Goal: Information Seeking & Learning: Learn about a topic

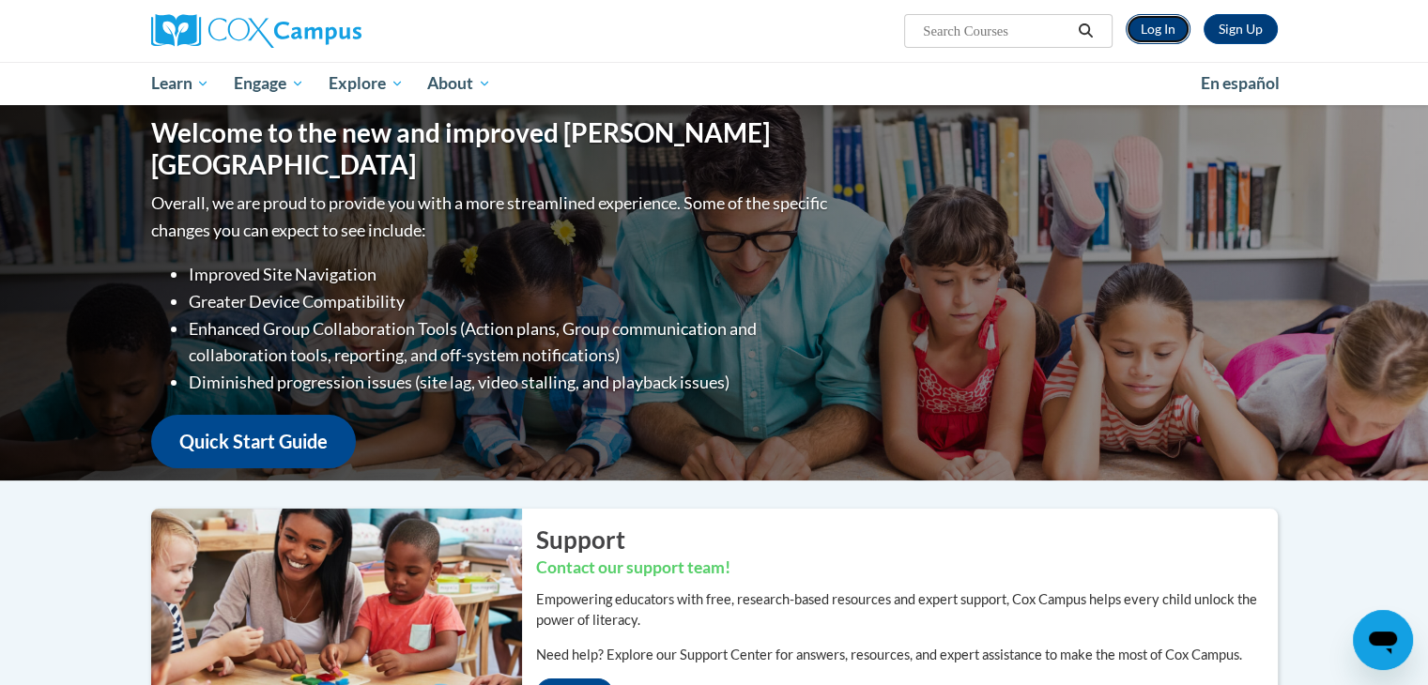
click at [1174, 31] on link "Log In" at bounding box center [1157, 29] width 65 height 30
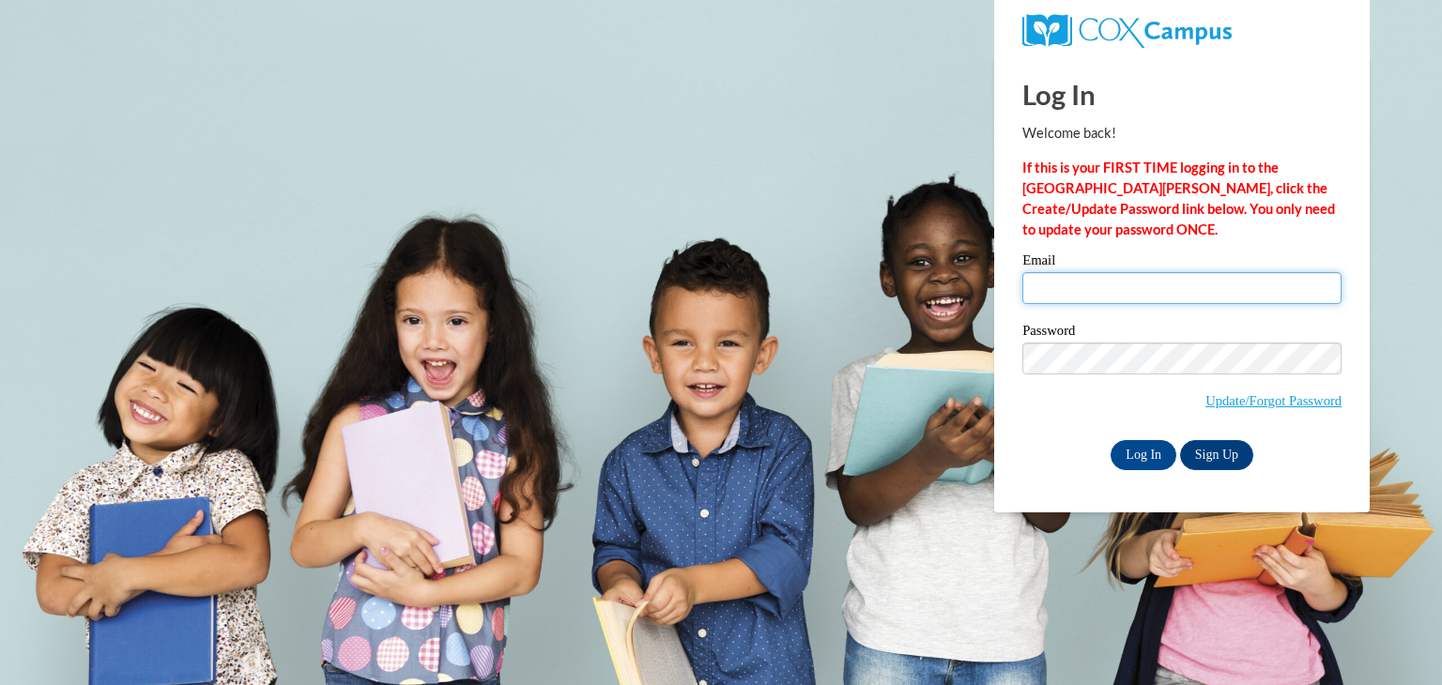
click at [1101, 301] on input "Email" at bounding box center [1181, 288] width 319 height 32
type input "ksaleixo@yhc.edu"
click at [1163, 453] on input "Log In" at bounding box center [1143, 455] width 66 height 30
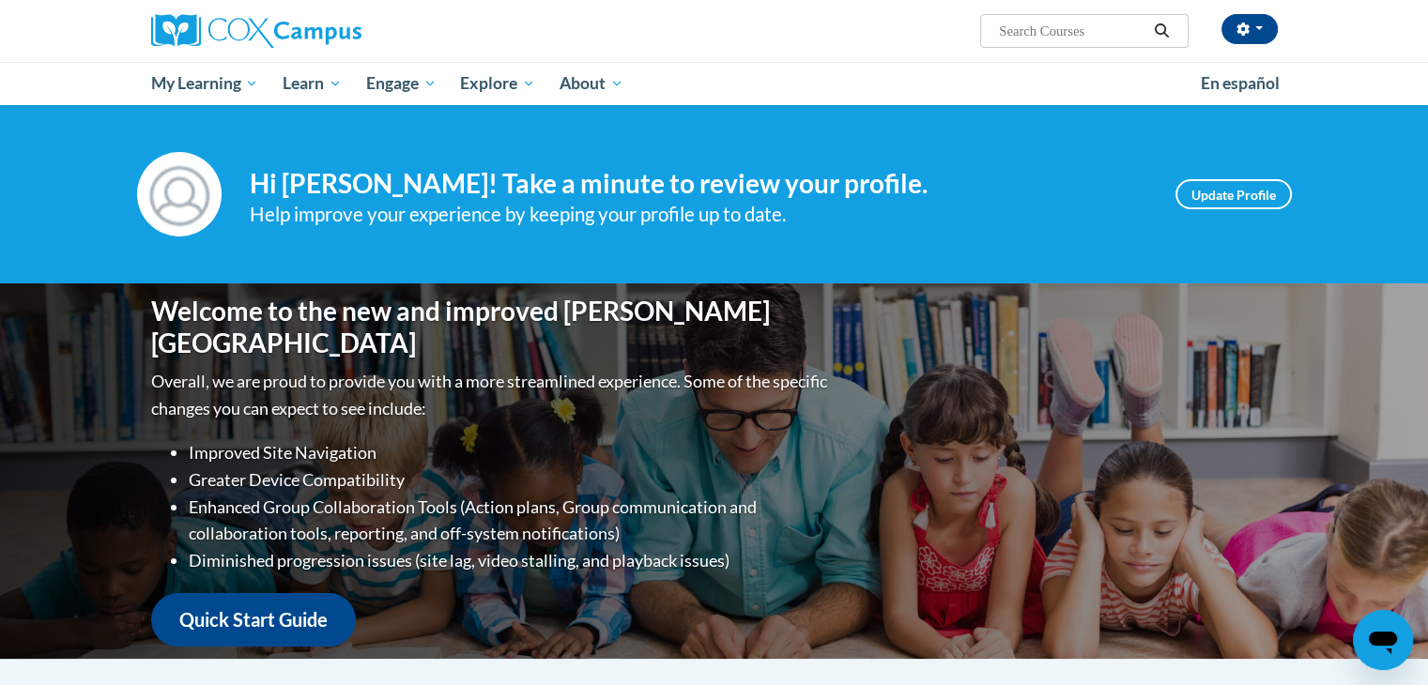
click at [1028, 40] on input "Search..." at bounding box center [1072, 31] width 150 height 23
type input "emergent literacy"
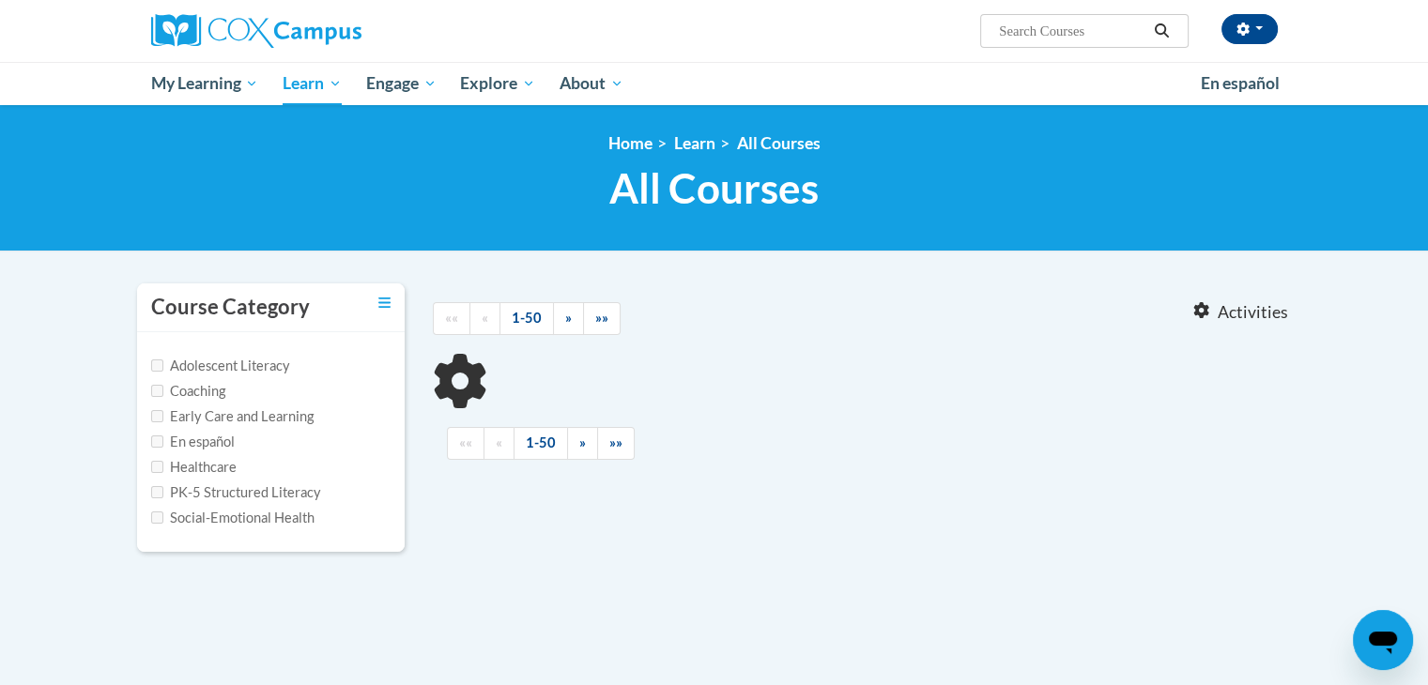
type input "emergent literacy"
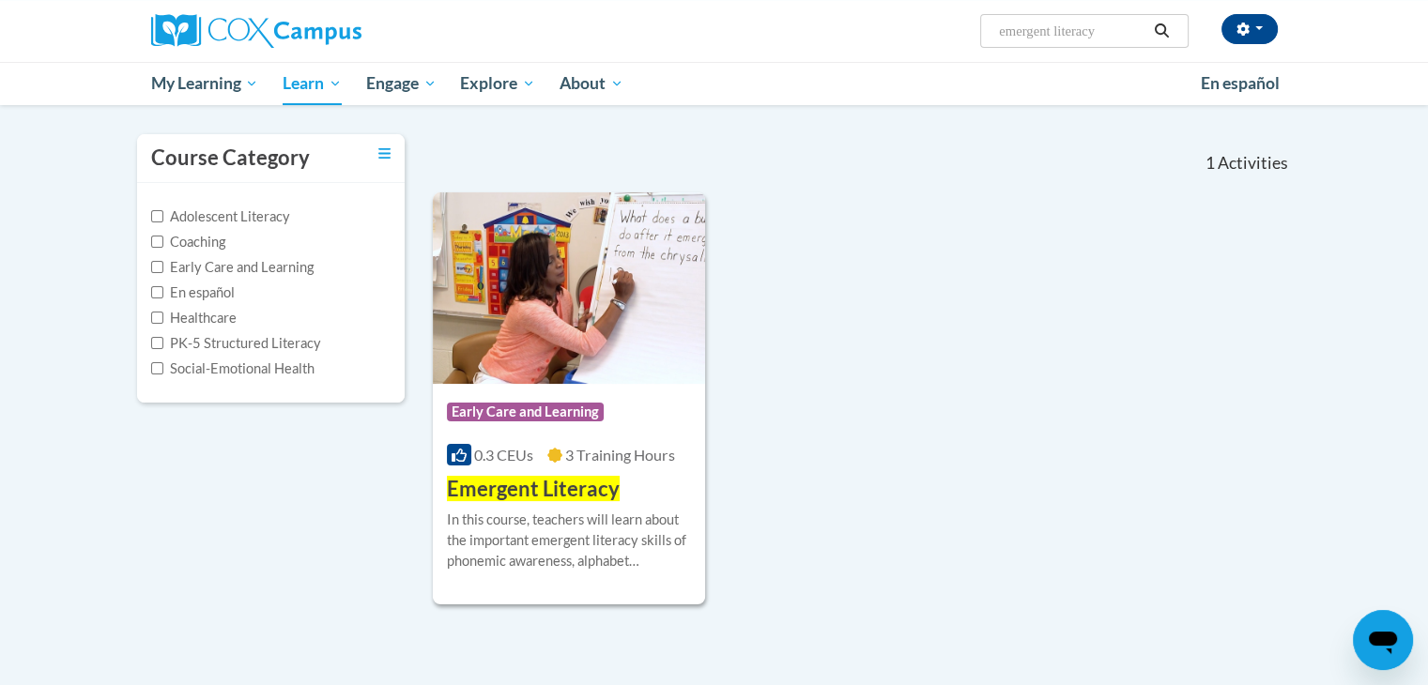
scroll to position [150, 0]
click at [661, 463] on div "0.3 CEUs 3 Training Hours" at bounding box center [569, 454] width 245 height 21
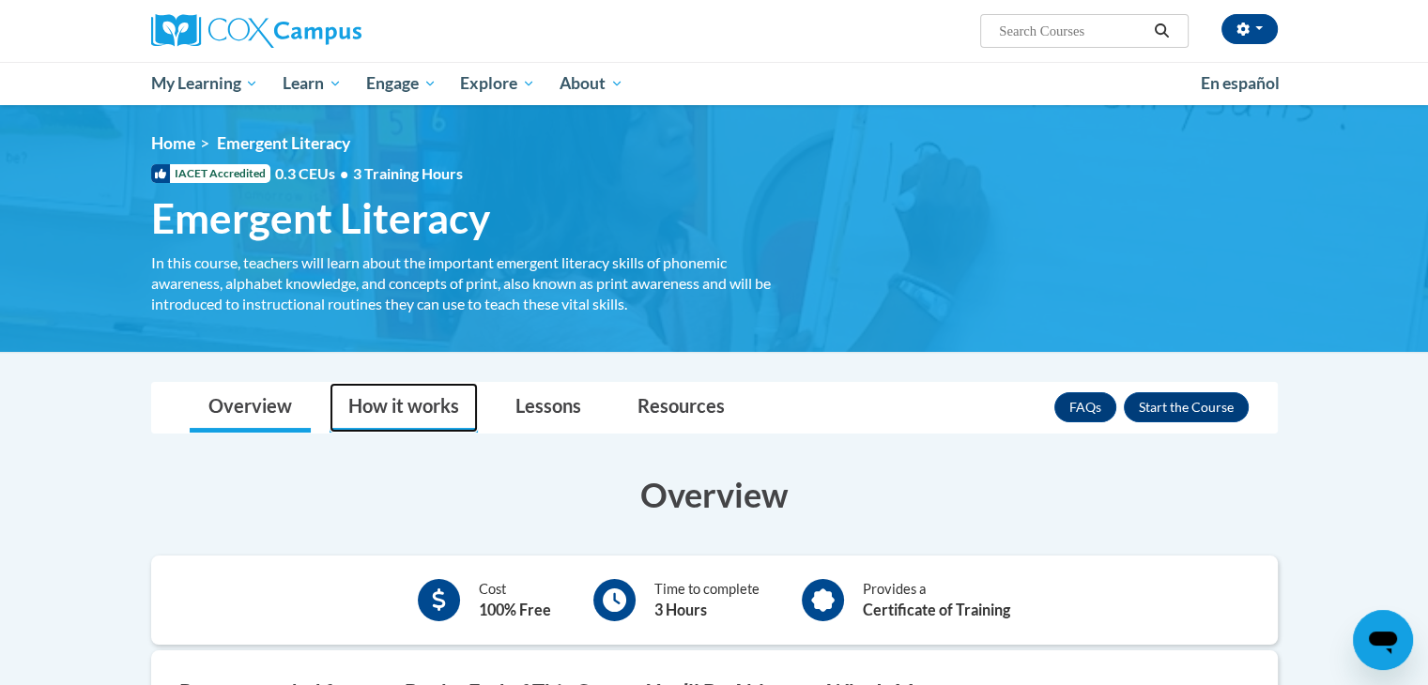
click at [419, 408] on link "How it works" at bounding box center [403, 408] width 148 height 50
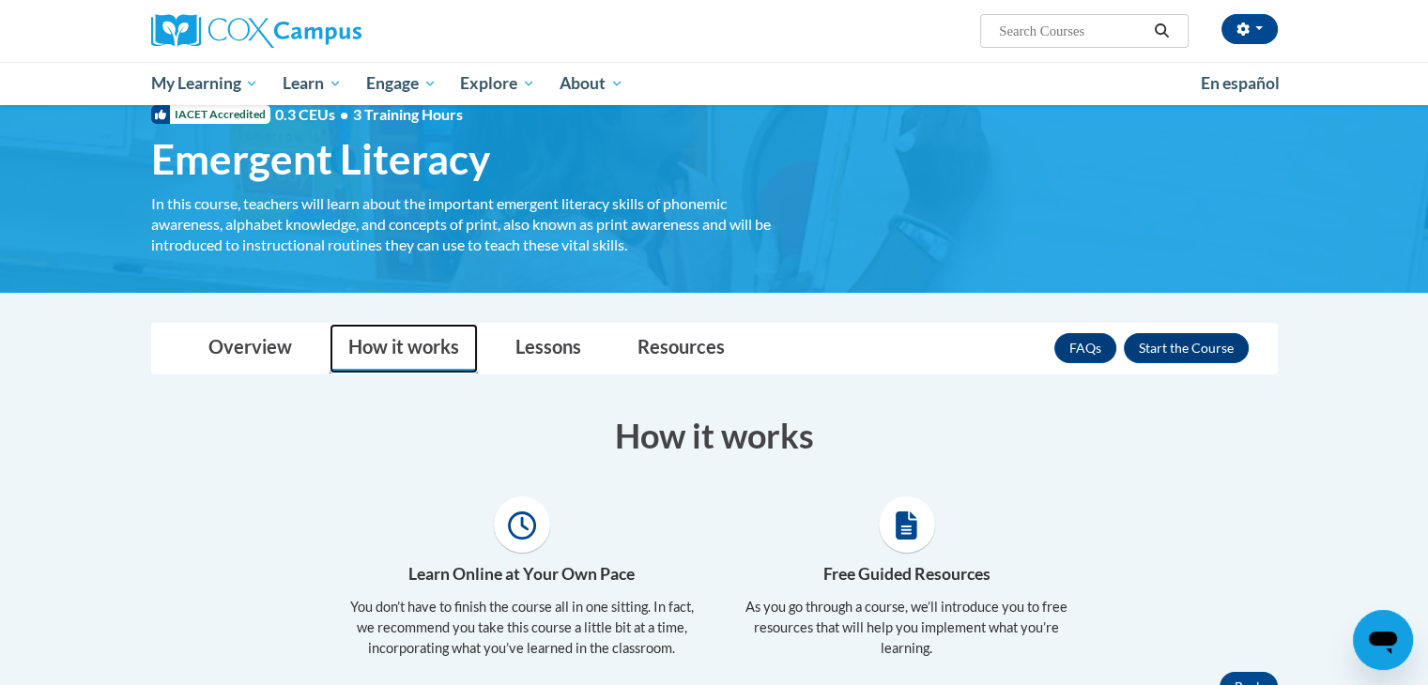
scroll to position [64, 0]
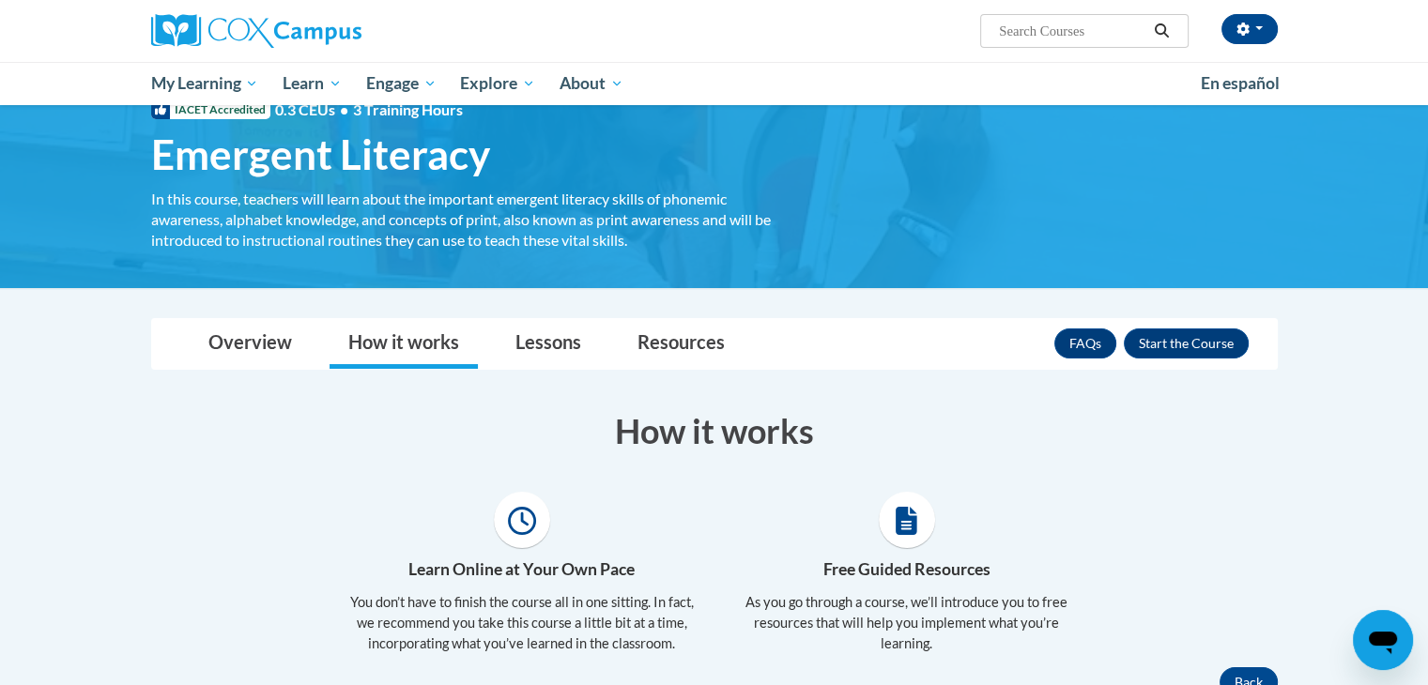
click at [496, 306] on body "[PERSON_NAME] (Eastern Daylight Time GMT-0400 ) My Profile Inbox My Transcripts…" at bounding box center [714, 539] width 1428 height 1206
click at [529, 326] on link "Lessons" at bounding box center [548, 344] width 103 height 50
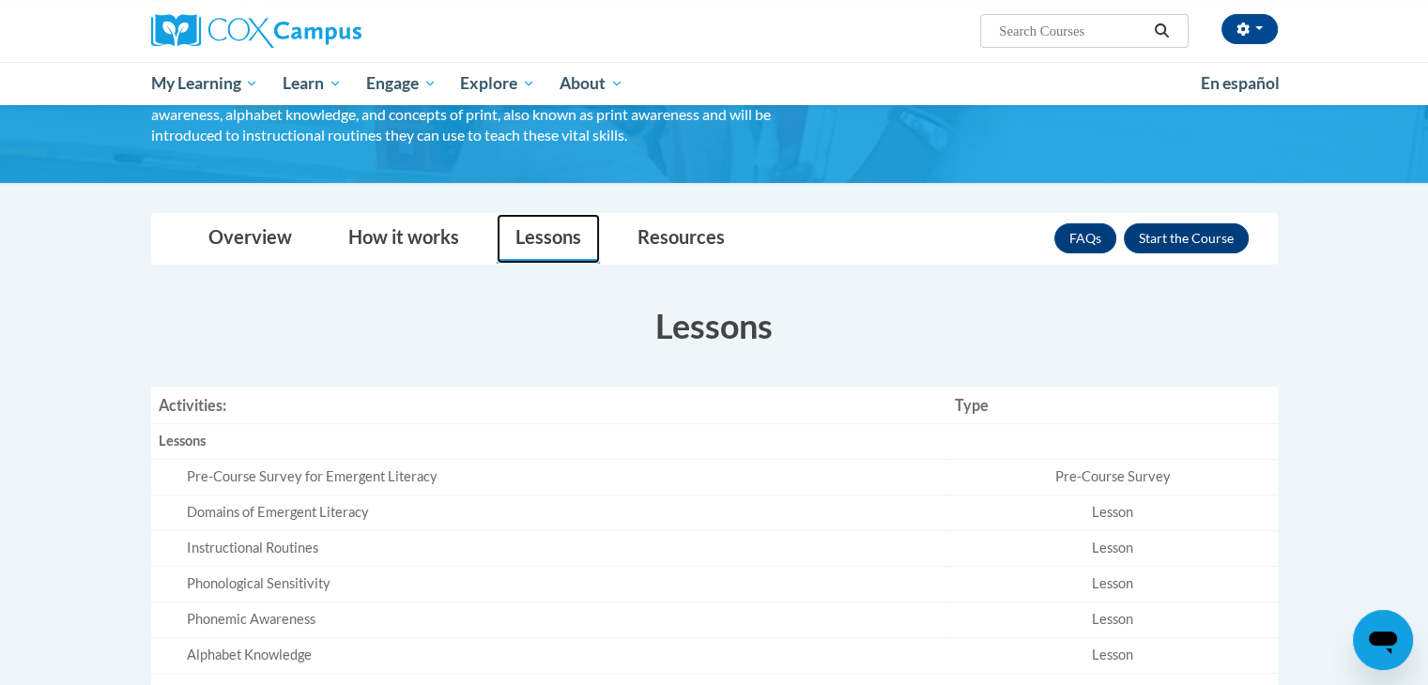
scroll to position [133, 0]
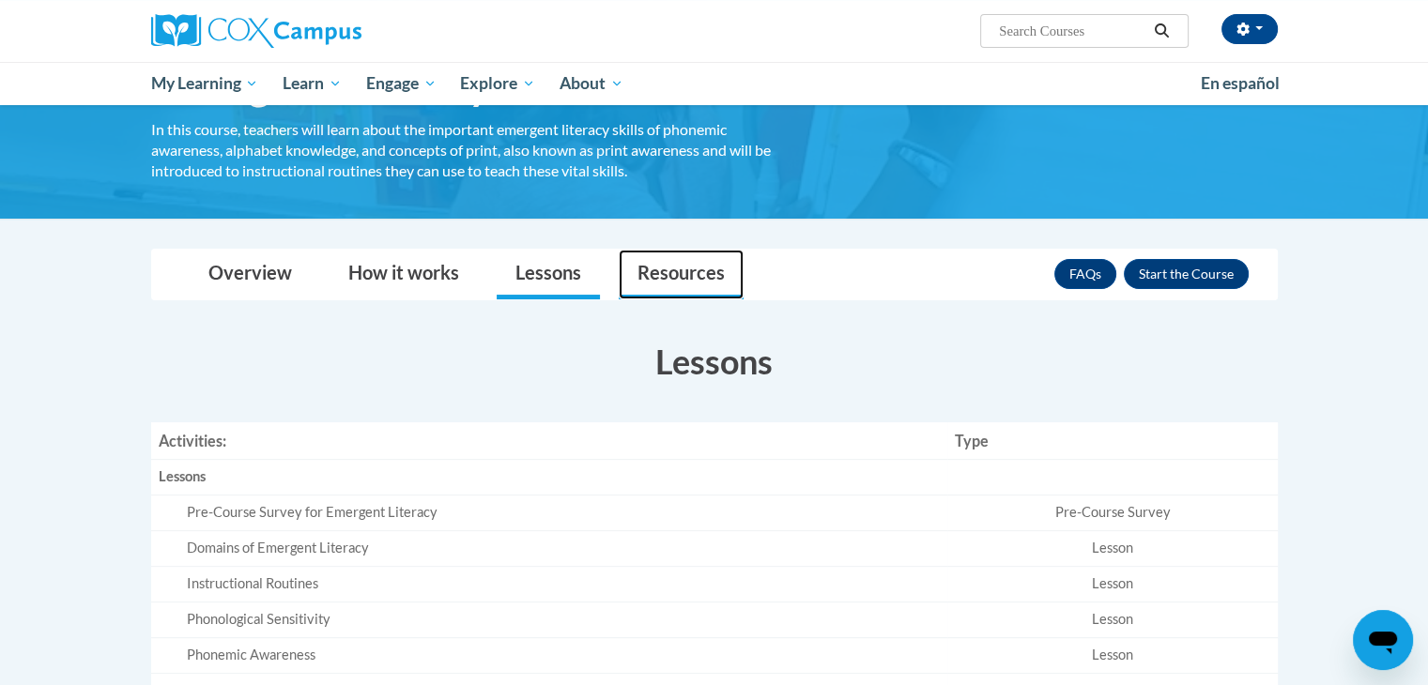
click at [694, 250] on link "Resources" at bounding box center [681, 275] width 125 height 50
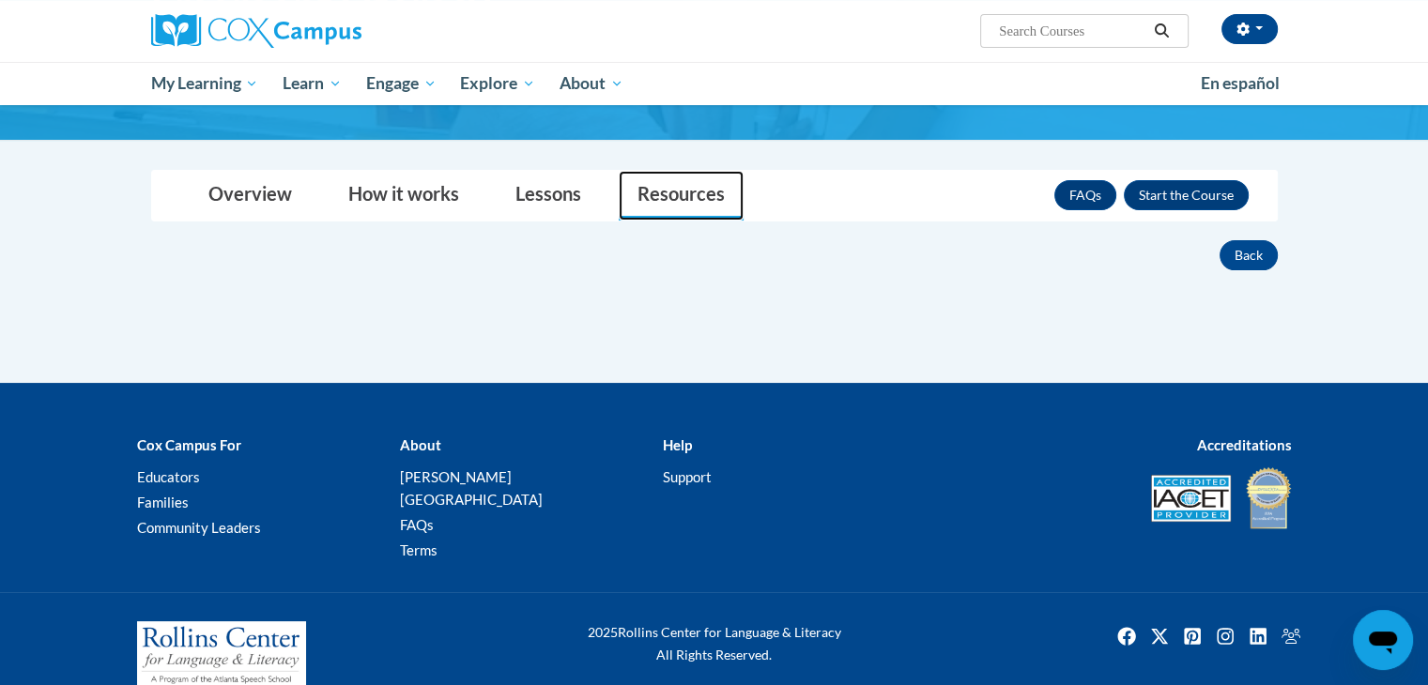
scroll to position [218, 0]
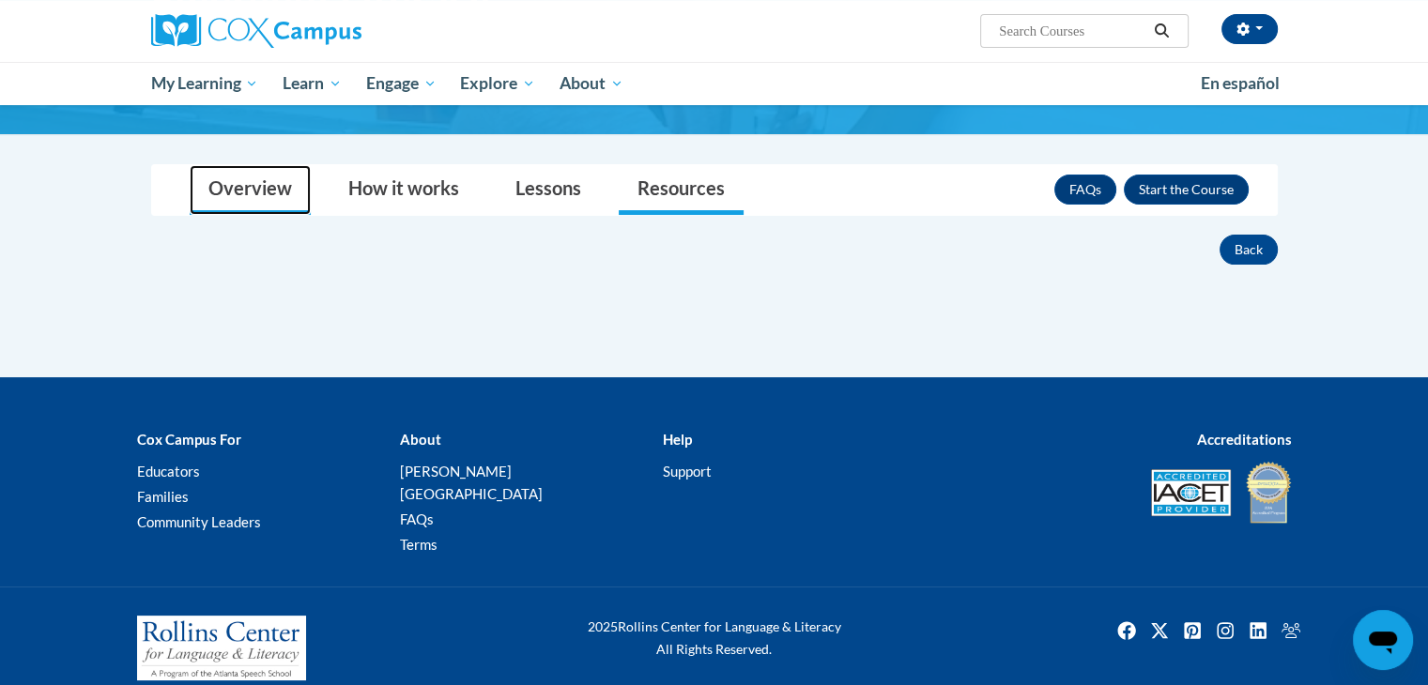
click at [265, 184] on link "Overview" at bounding box center [250, 190] width 121 height 50
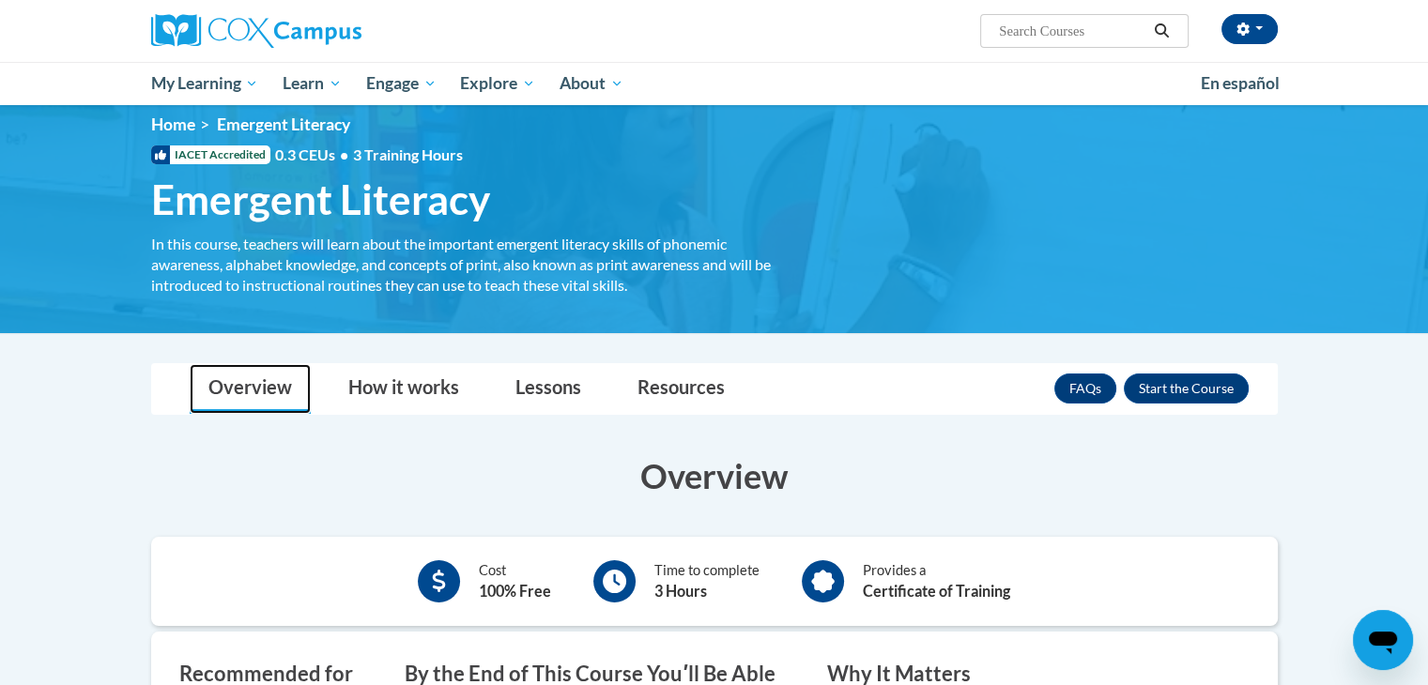
scroll to position [7, 0]
